Goal: Information Seeking & Learning: Find specific fact

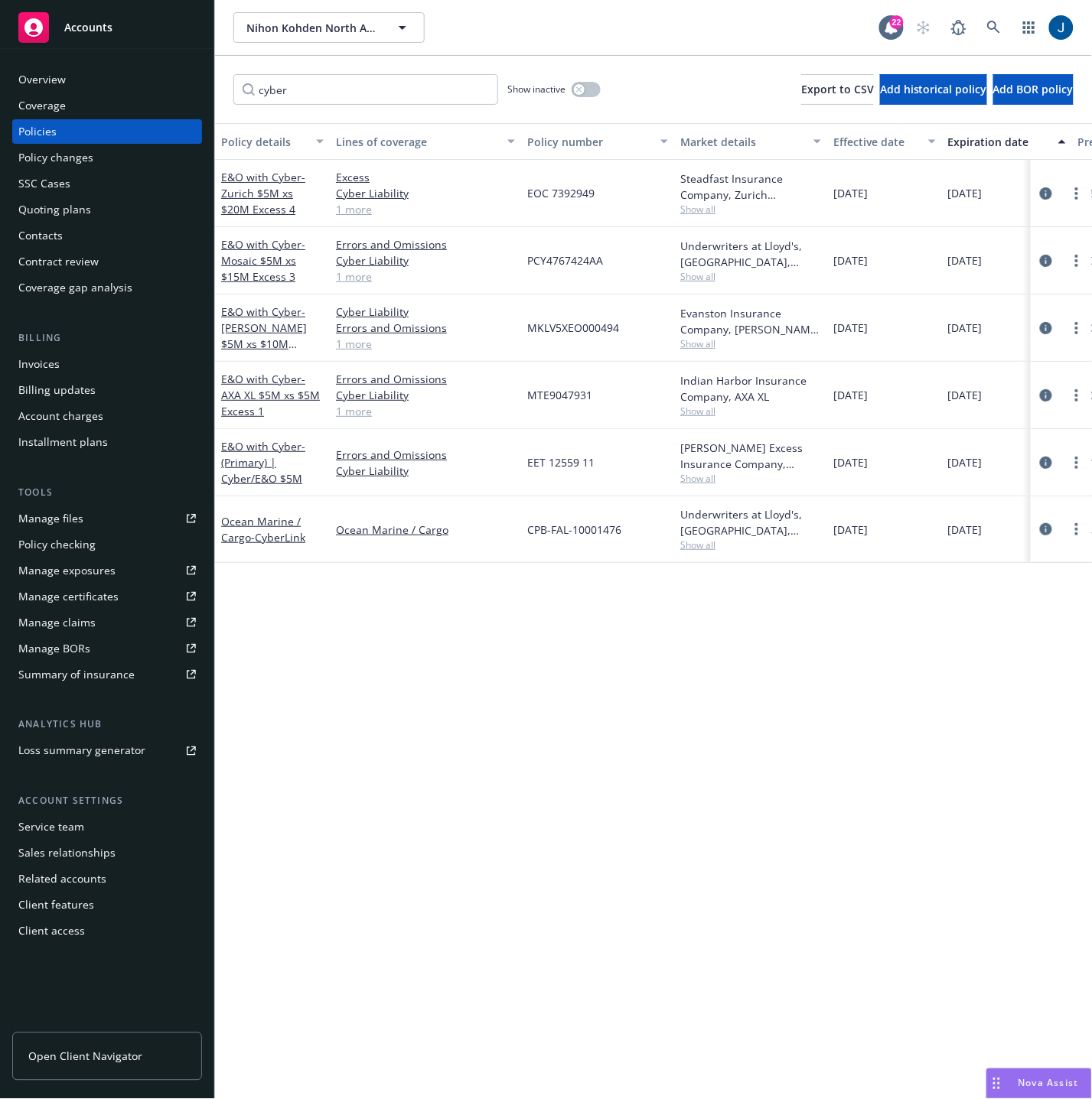
click at [647, 734] on div "Policy details Lines of coverage Policy number Market details Effective date Ex…" at bounding box center [654, 611] width 877 height 977
